Goal: Complete application form: Complete application form

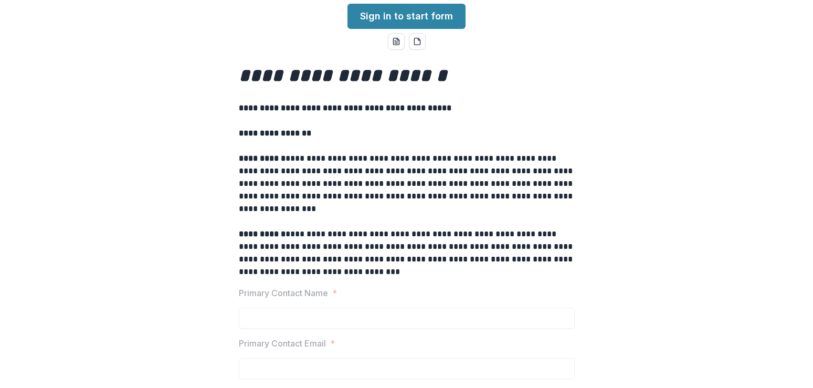
scroll to position [33, 0]
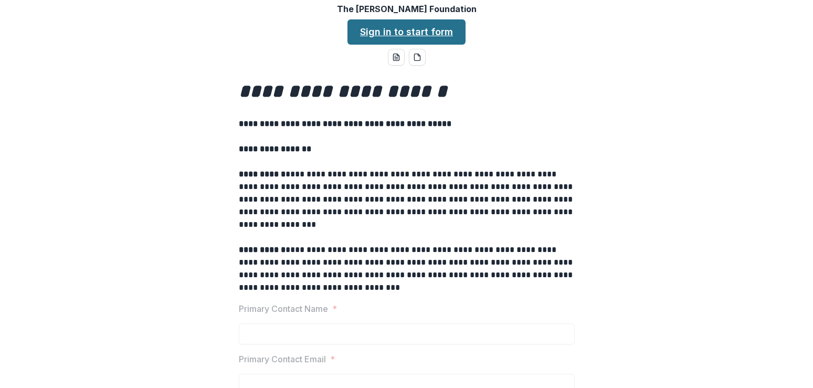
click at [432, 36] on link "Sign in to start form" at bounding box center [406, 31] width 118 height 25
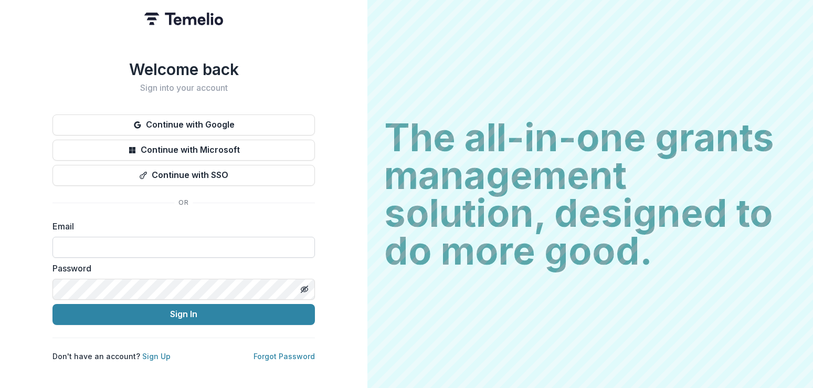
click at [79, 242] on input at bounding box center [183, 247] width 262 height 21
type input "**********"
click at [306, 287] on icon "Toggle password visibility" at bounding box center [303, 289] width 5 height 4
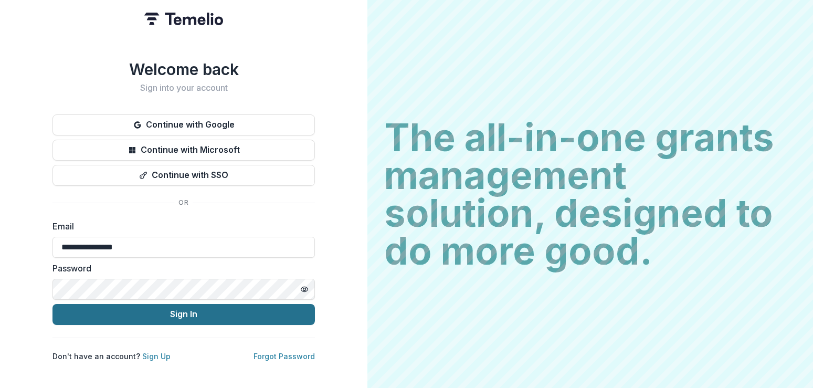
click at [189, 312] on button "Sign In" at bounding box center [183, 314] width 262 height 21
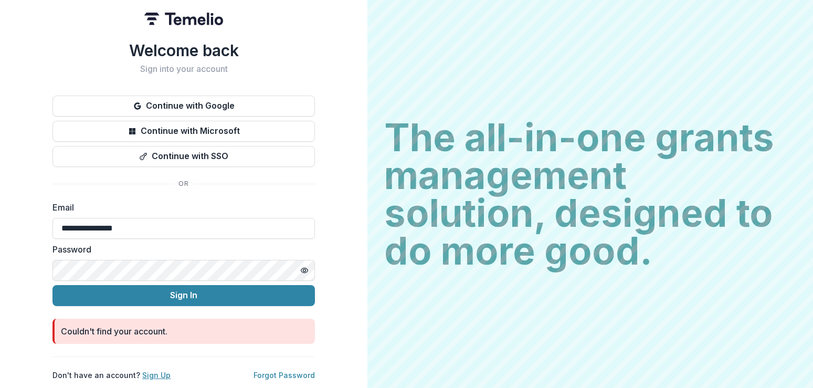
click at [147, 373] on link "Sign Up" at bounding box center [156, 375] width 28 height 9
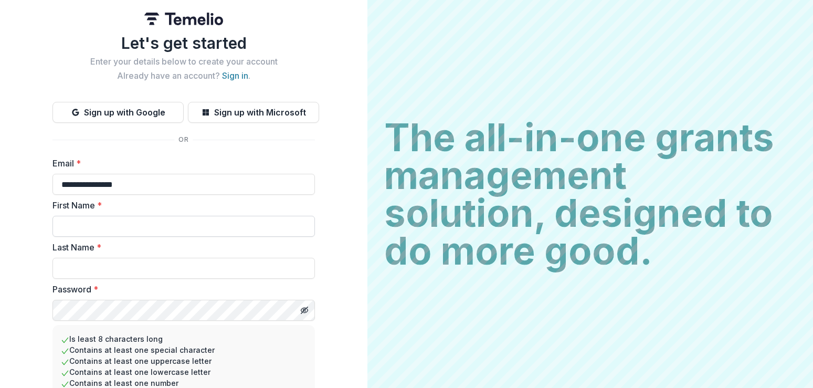
click at [91, 226] on input "First Name *" at bounding box center [183, 226] width 262 height 21
type input "**********"
click at [72, 268] on input "Last Name *" at bounding box center [183, 268] width 262 height 21
type input "****"
click at [194, 329] on div "Is least 8 characters long Contains at least one special character Contains at …" at bounding box center [183, 361] width 262 height 72
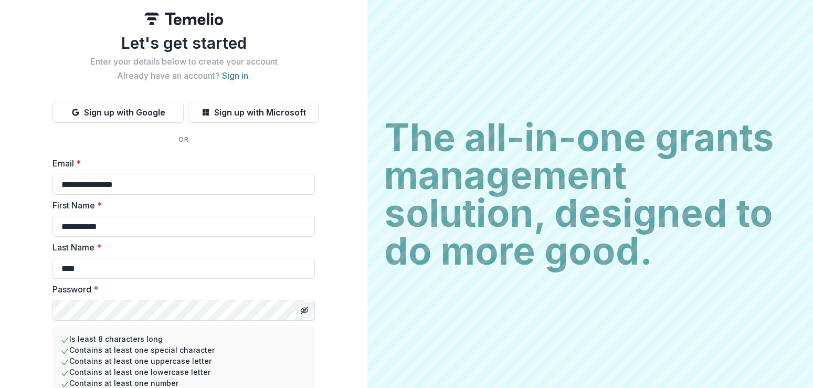
click at [302, 314] on icon "Toggle password visibility" at bounding box center [304, 310] width 8 height 8
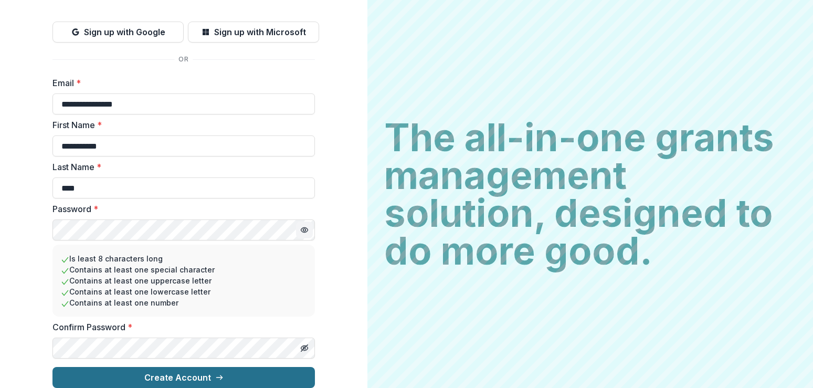
click at [244, 369] on button "Create Account" at bounding box center [183, 377] width 262 height 21
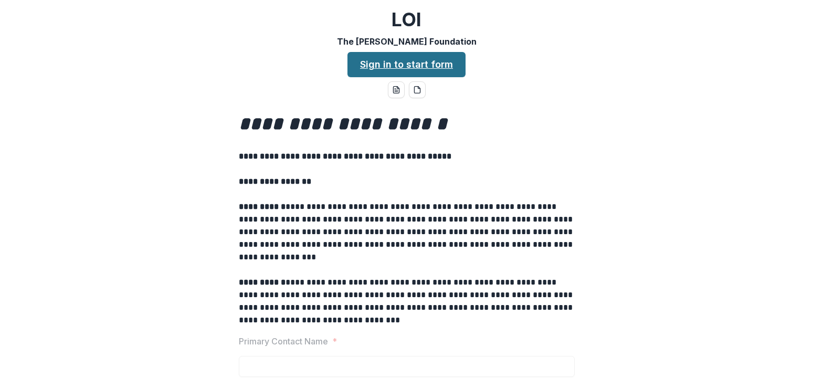
click at [437, 61] on link "Sign in to start form" at bounding box center [406, 64] width 118 height 25
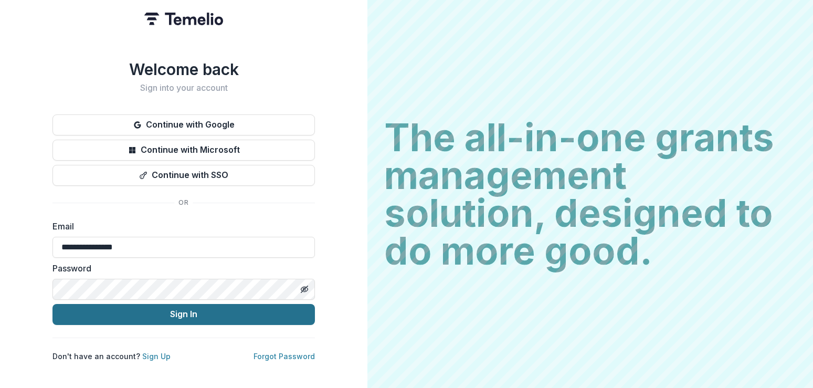
click at [178, 309] on button "Sign In" at bounding box center [183, 314] width 262 height 21
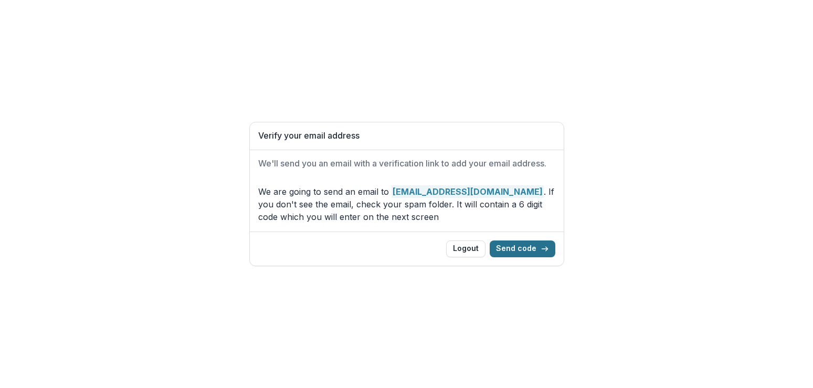
click at [529, 245] on button "Send code" at bounding box center [523, 248] width 66 height 17
